Goal: Task Accomplishment & Management: Manage account settings

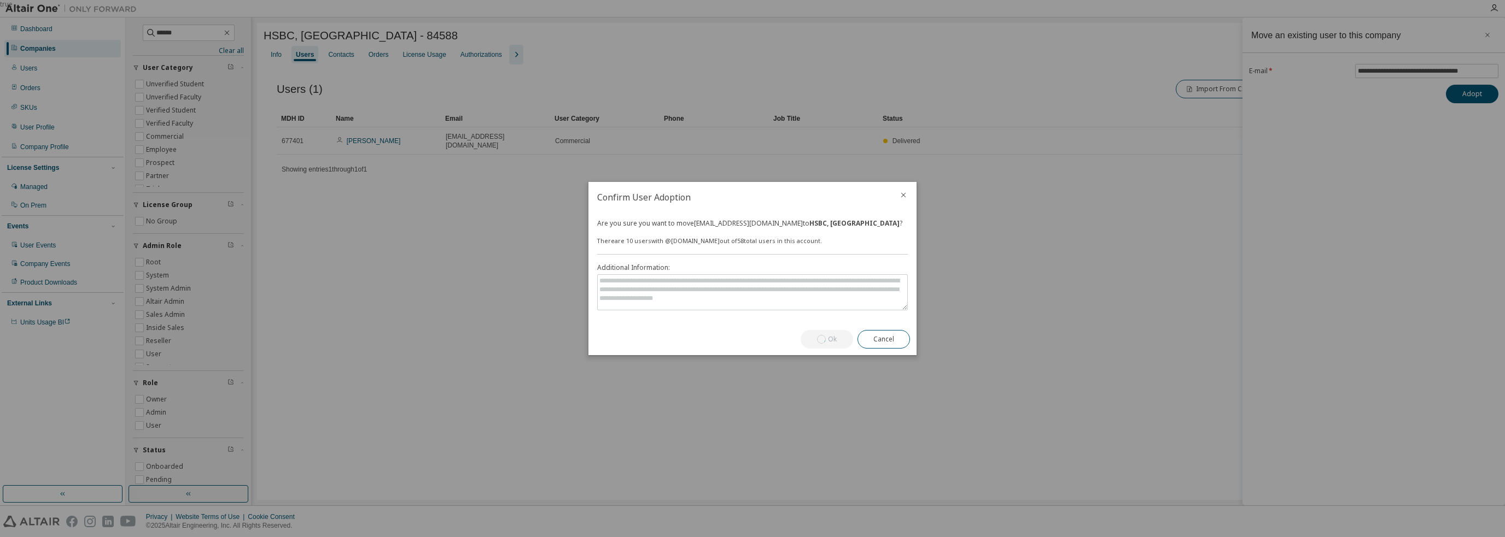
click at [901, 198] on icon "close" at bounding box center [903, 195] width 9 height 9
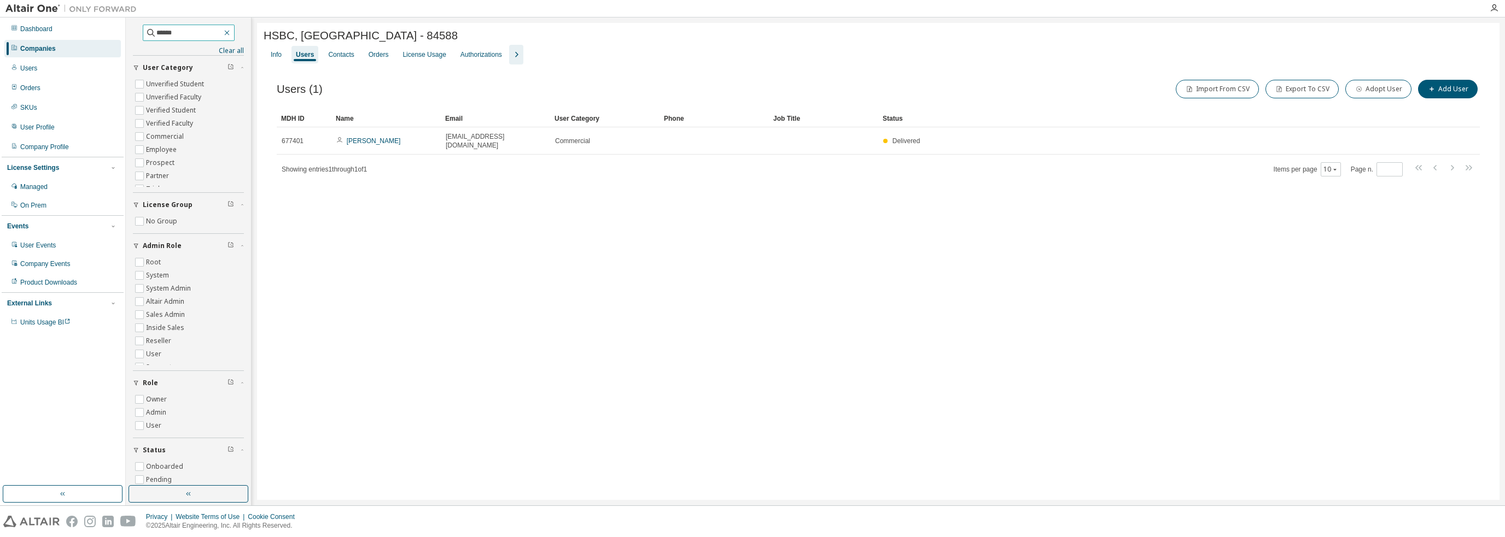
click at [231, 33] on icon "button" at bounding box center [227, 32] width 9 height 9
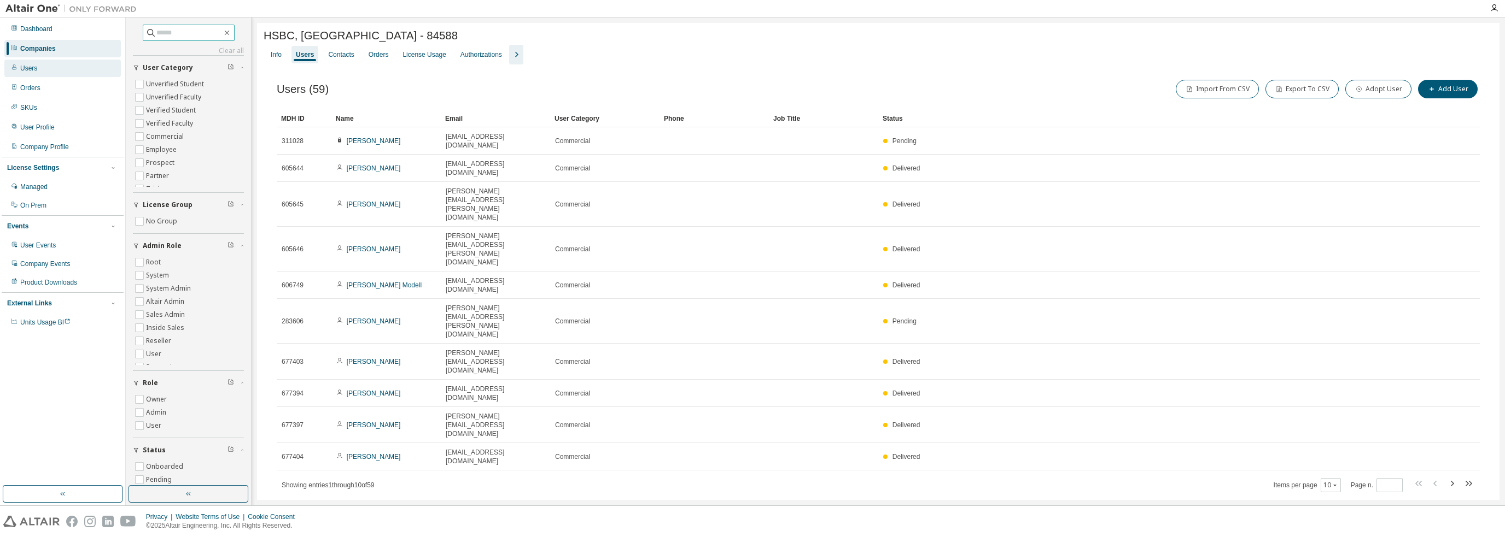
click at [70, 73] on div "Users" at bounding box center [62, 68] width 116 height 17
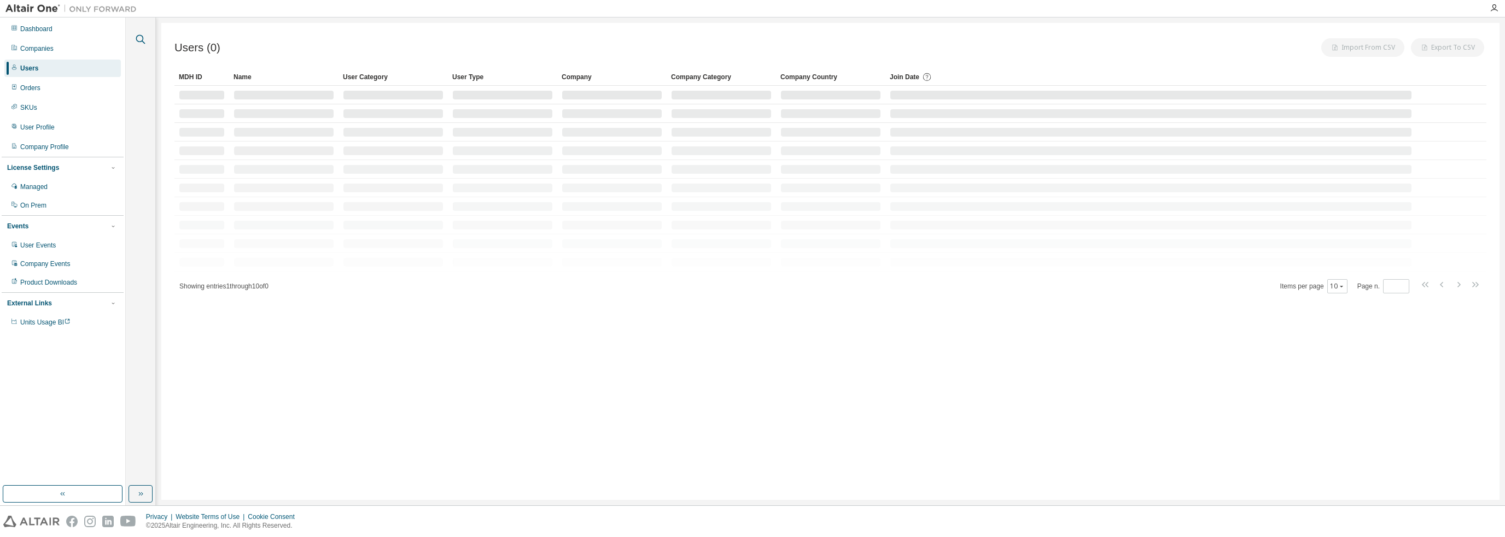
click at [137, 43] on icon "button" at bounding box center [140, 39] width 13 height 13
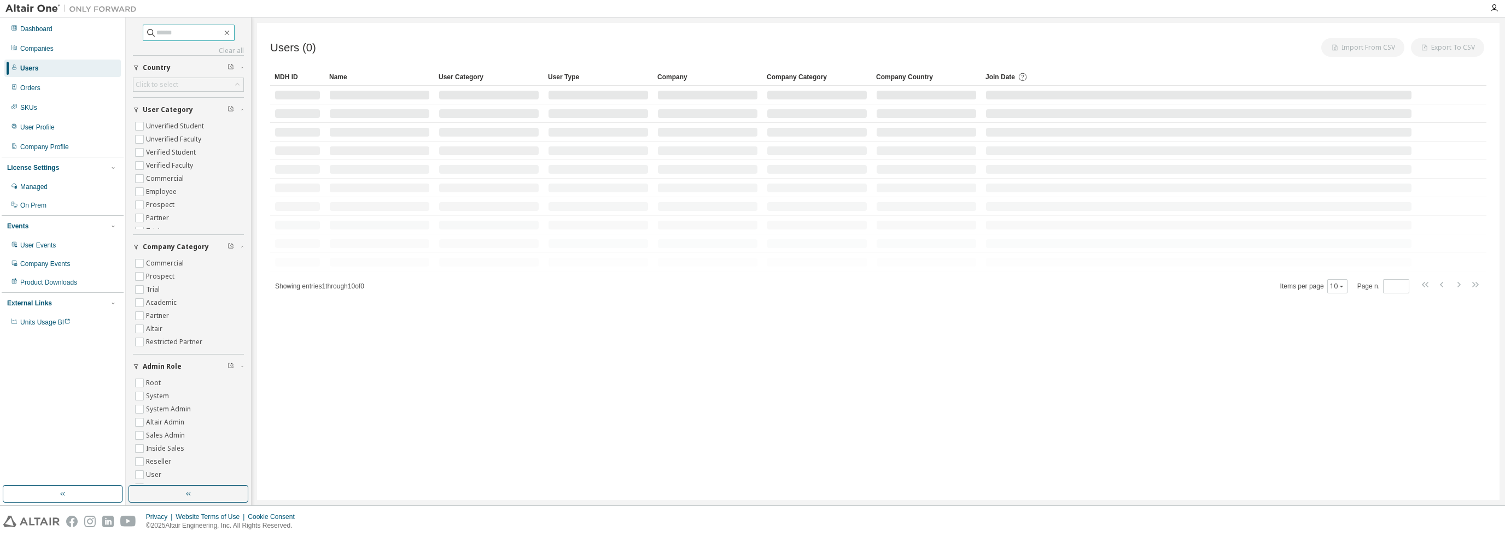
click at [182, 33] on input "text" at bounding box center [189, 32] width 66 height 11
paste input "**********"
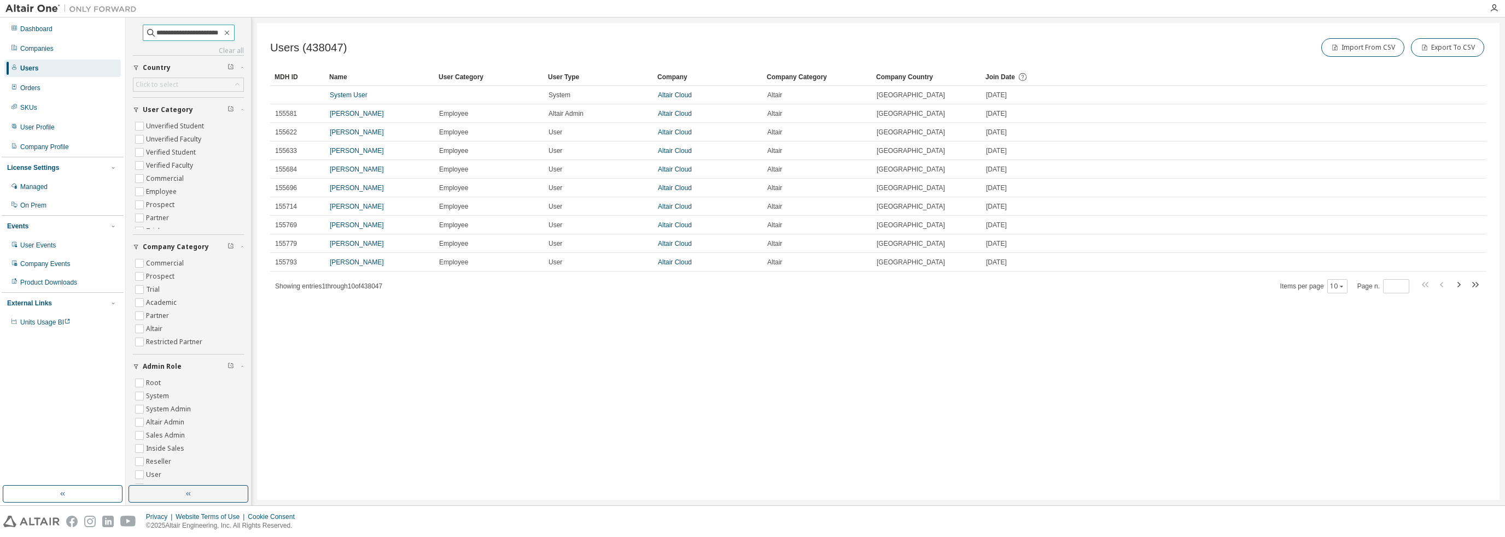
type input "**********"
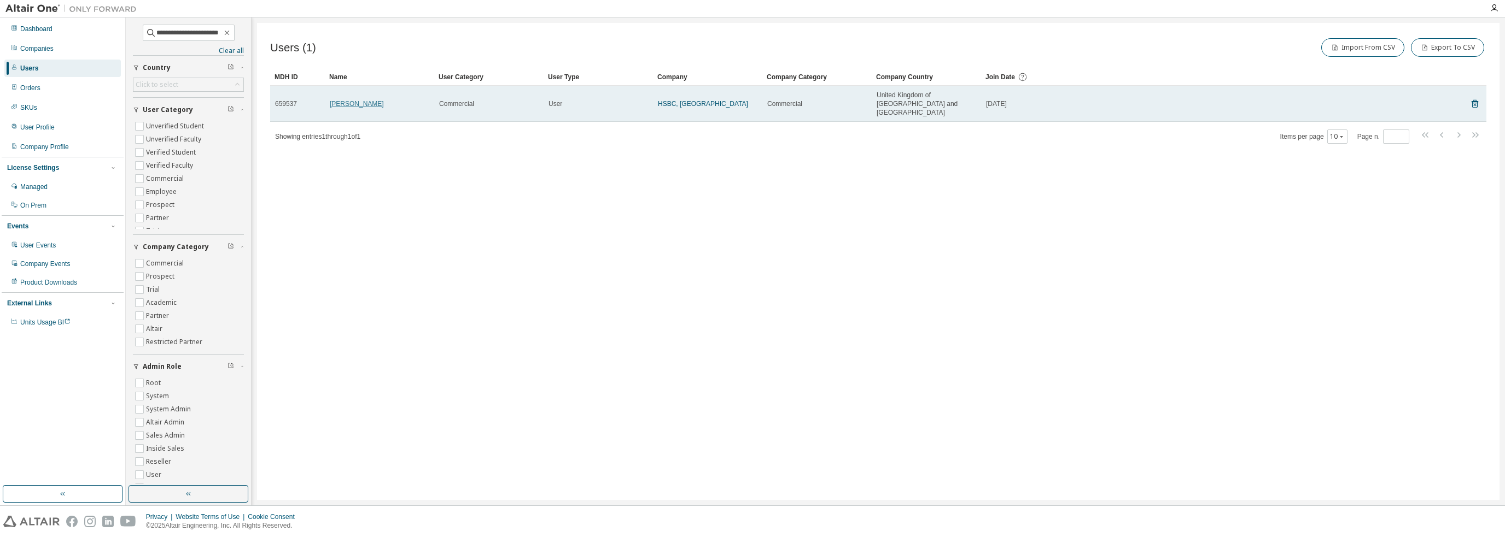
click at [342, 100] on link "[PERSON_NAME]" at bounding box center [357, 104] width 54 height 8
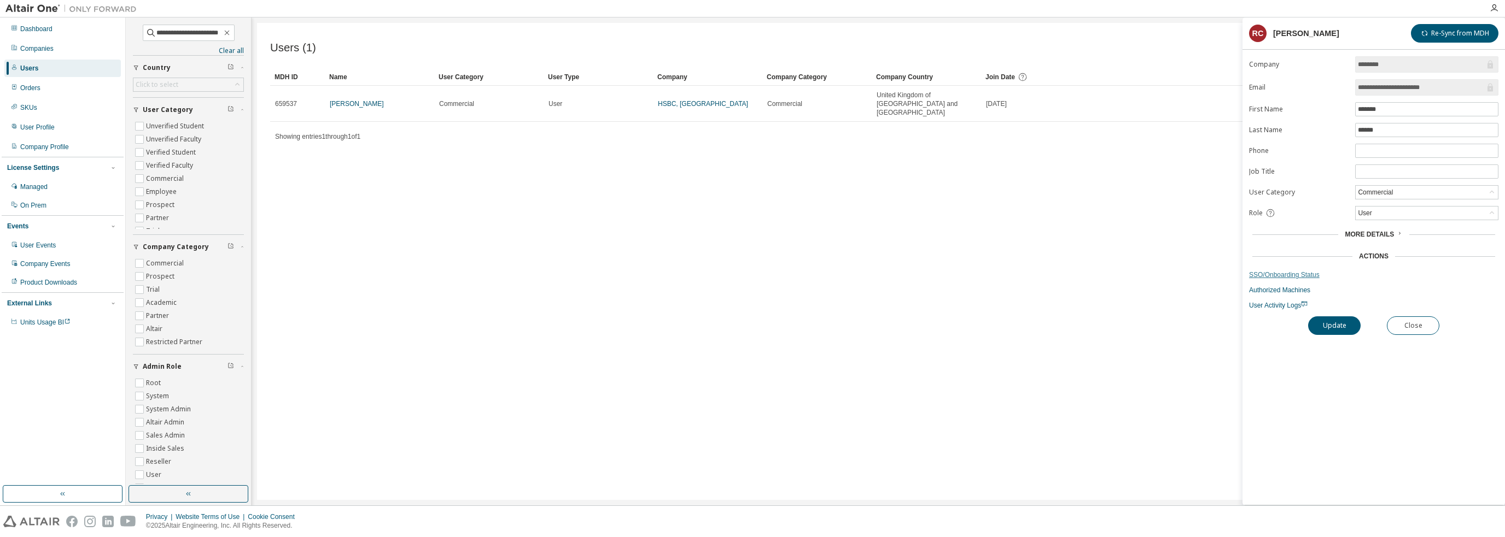
click at [1299, 271] on link "SSO/Onboarding Status" at bounding box center [1373, 275] width 249 height 9
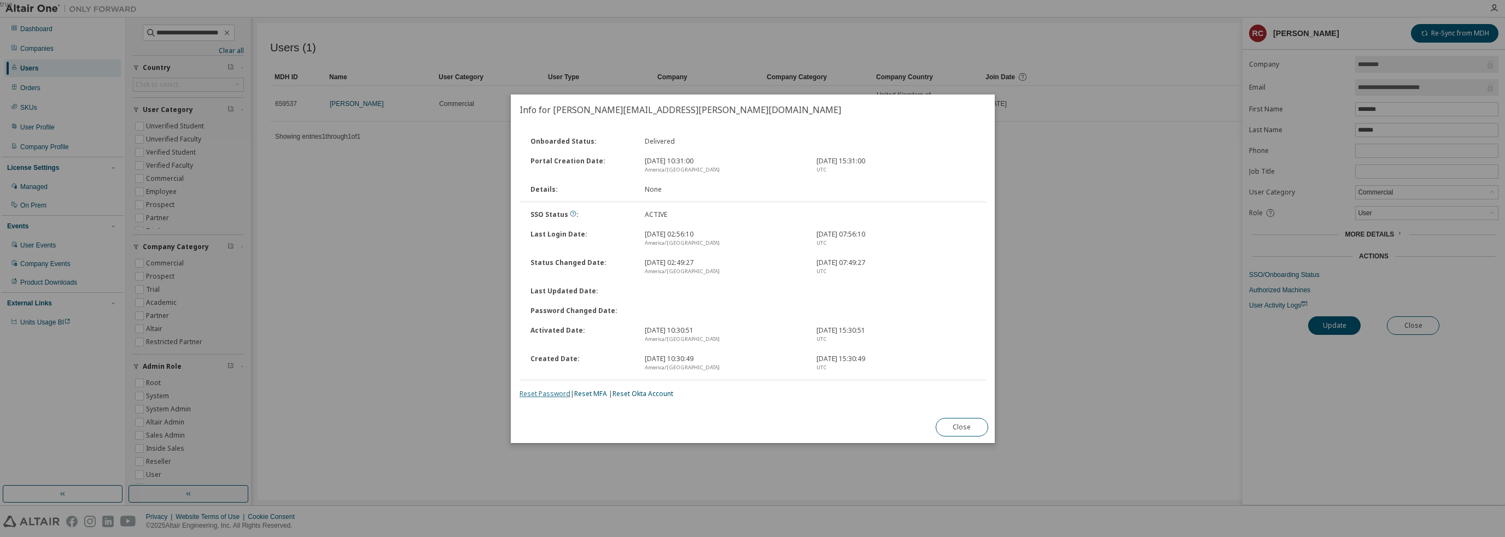
click at [546, 395] on link "Reset Password" at bounding box center [544, 393] width 51 height 9
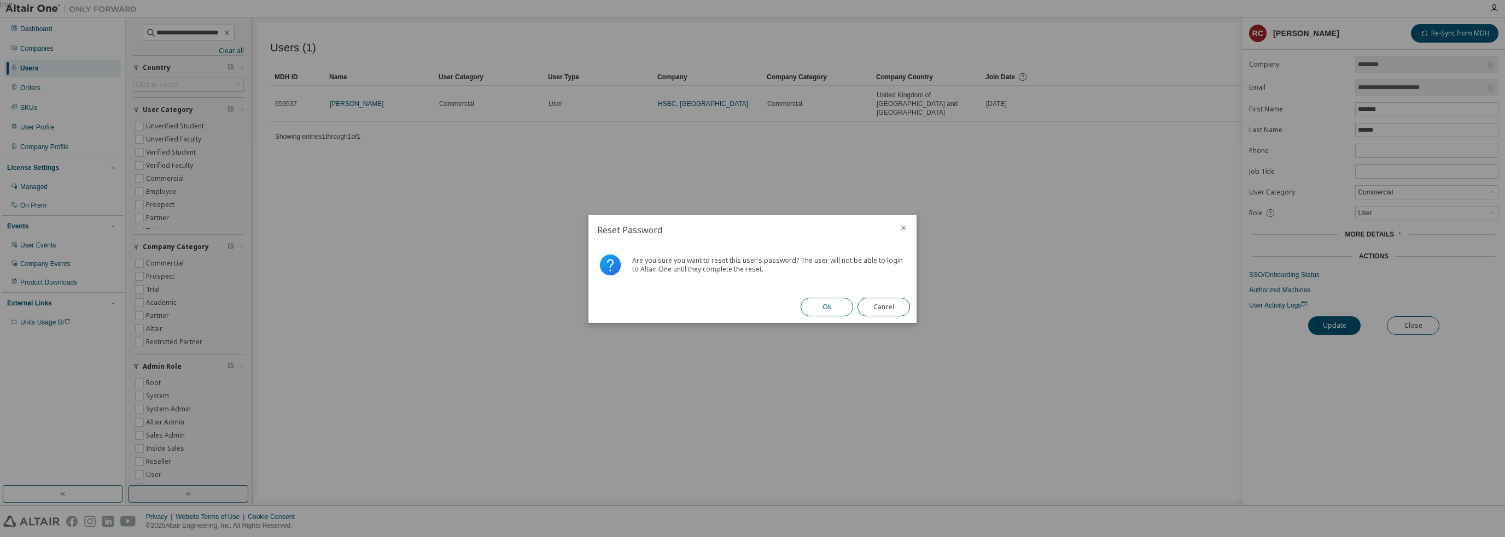
click at [824, 305] on button "Ok" at bounding box center [826, 307] width 52 height 19
click at [893, 307] on button "Close" at bounding box center [883, 307] width 52 height 19
